Goal: Navigation & Orientation: Go to known website

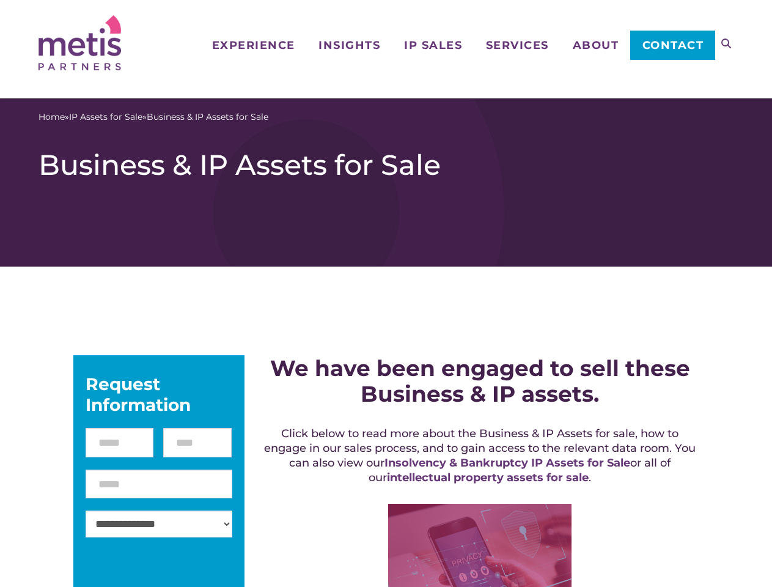
click at [726, 43] on icon at bounding box center [726, 44] width 10 height 10
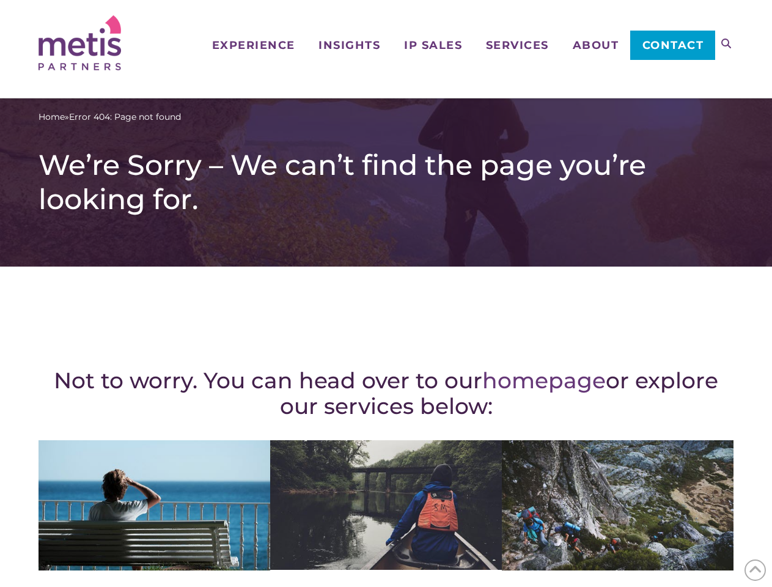
click at [386, 293] on div "Not to worry. You can head over to our homepage or explore our services below: …" at bounding box center [386, 534] width 695 height 487
click at [726, 43] on icon at bounding box center [726, 44] width 10 height 10
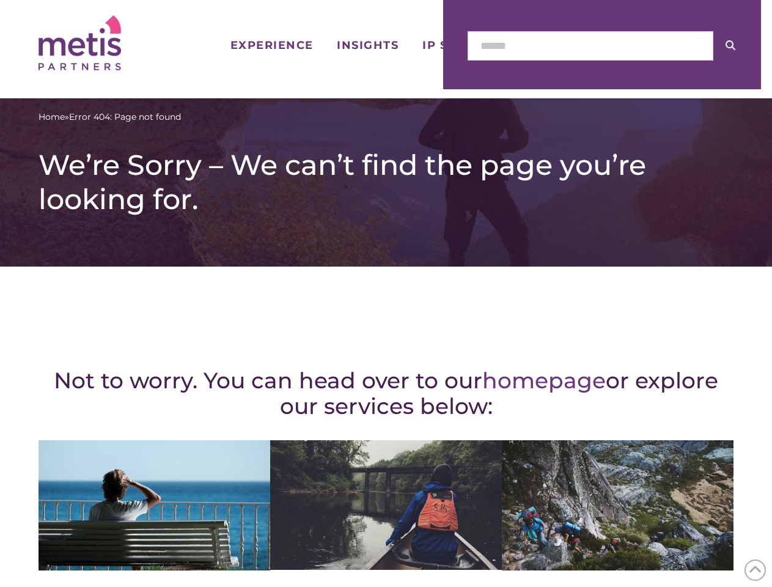
click at [755, 570] on icon at bounding box center [755, 569] width 13 height 19
